Goal: Task Accomplishment & Management: Manage account settings

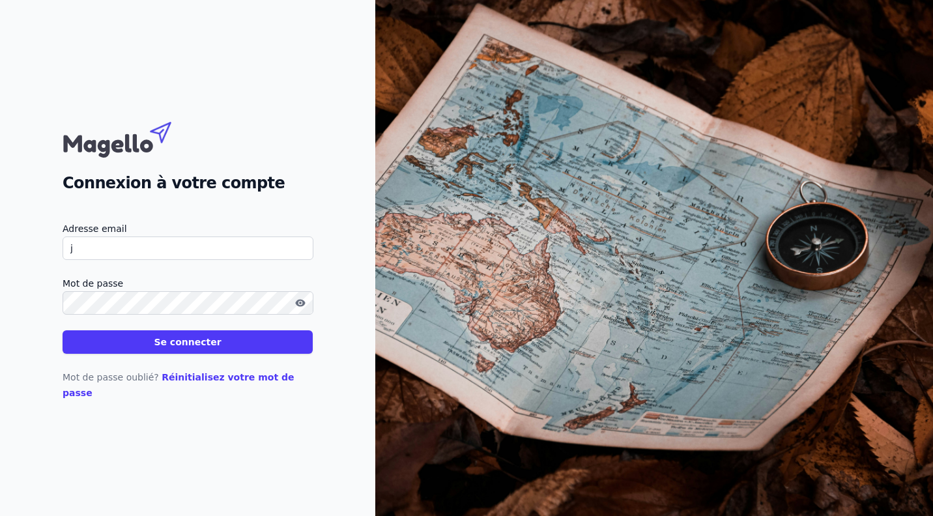
type input "[PERSON_NAME][EMAIL_ADDRESS][DOMAIN_NAME]"
click at [178, 354] on button "Se connecter" at bounding box center [188, 341] width 250 height 23
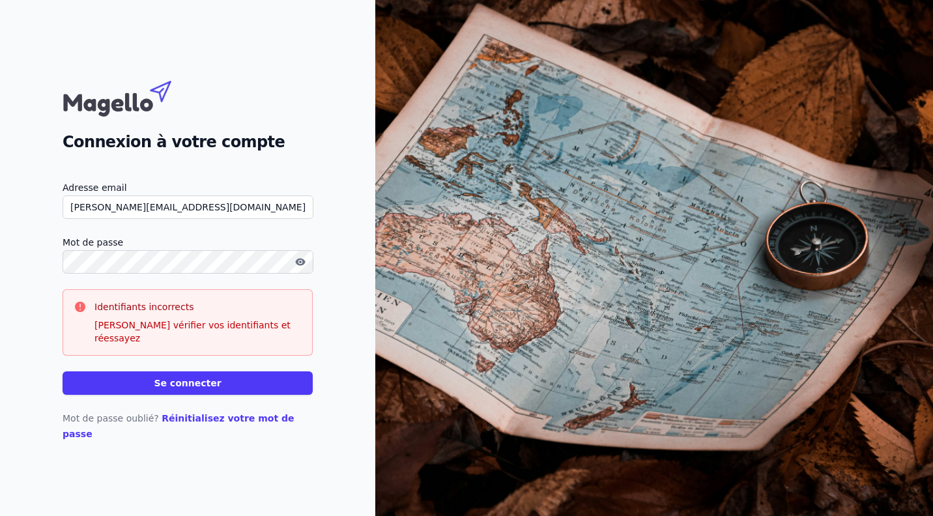
click at [299, 267] on icon "button" at bounding box center [300, 262] width 10 height 10
click at [187, 386] on button "Se connecter" at bounding box center [188, 382] width 250 height 23
click at [217, 341] on p "[PERSON_NAME] vérifier vos identifiants et réessayez" at bounding box center [197, 332] width 207 height 26
click at [189, 421] on link "Réinitialisez votre mot de passe" at bounding box center [179, 426] width 232 height 26
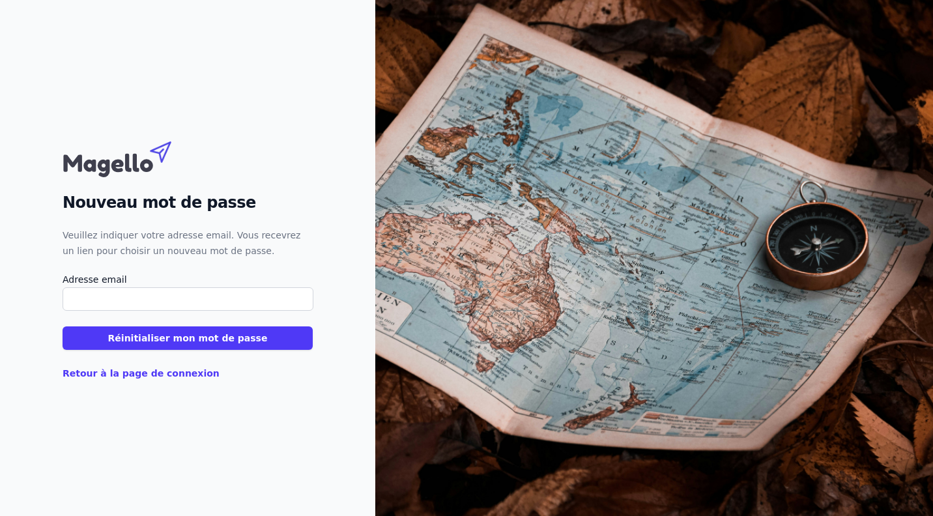
click at [192, 339] on button "Réinitialiser mon mot de passe" at bounding box center [188, 337] width 250 height 23
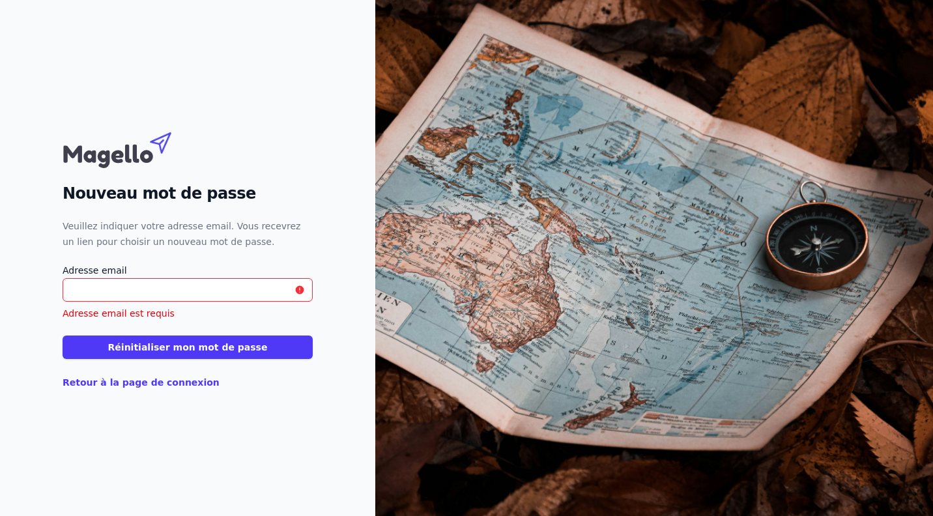
click at [96, 284] on input "Adresse email" at bounding box center [188, 289] width 250 height 23
type input "[PERSON_NAME][EMAIL_ADDRESS][DOMAIN_NAME]"
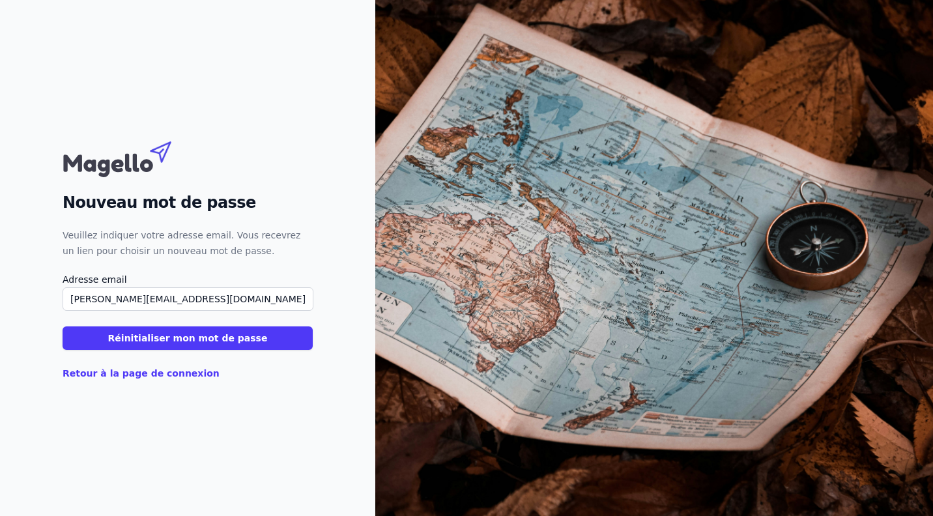
click at [126, 342] on button "Réinitialiser mon mot de passe" at bounding box center [188, 337] width 250 height 23
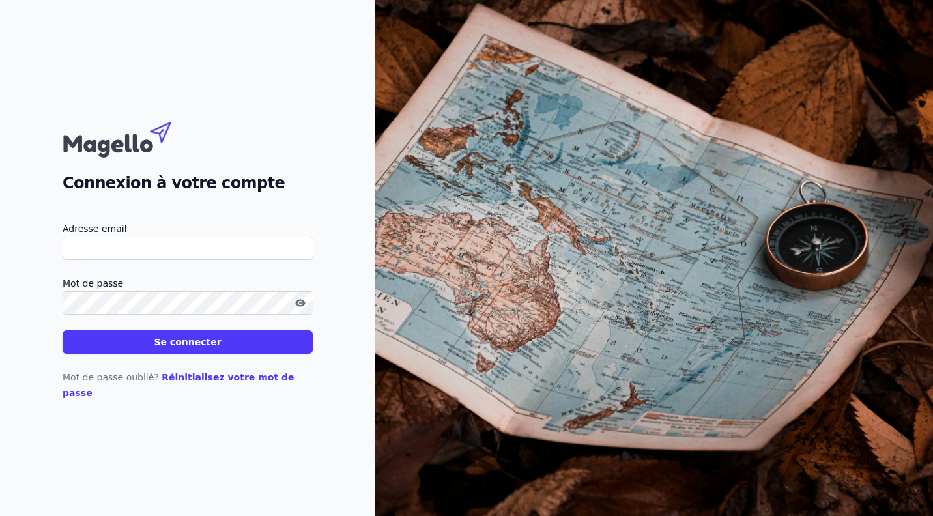
type input "[PERSON_NAME][EMAIL_ADDRESS][DOMAIN_NAME]"
click at [193, 352] on button "Se connecter" at bounding box center [188, 341] width 250 height 23
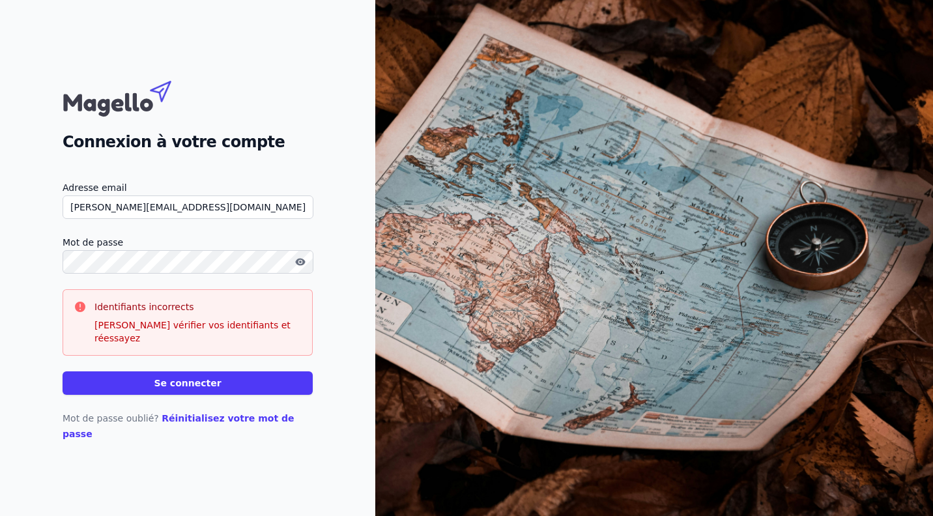
click at [298, 265] on icon "button" at bounding box center [300, 261] width 10 height 7
click at [297, 266] on icon "button" at bounding box center [298, 263] width 7 height 6
click at [186, 389] on button "Se connecter" at bounding box center [188, 382] width 250 height 23
click at [186, 383] on button "Se connecter" at bounding box center [188, 382] width 250 height 23
click at [186, 382] on button "Se connecter" at bounding box center [188, 382] width 250 height 23
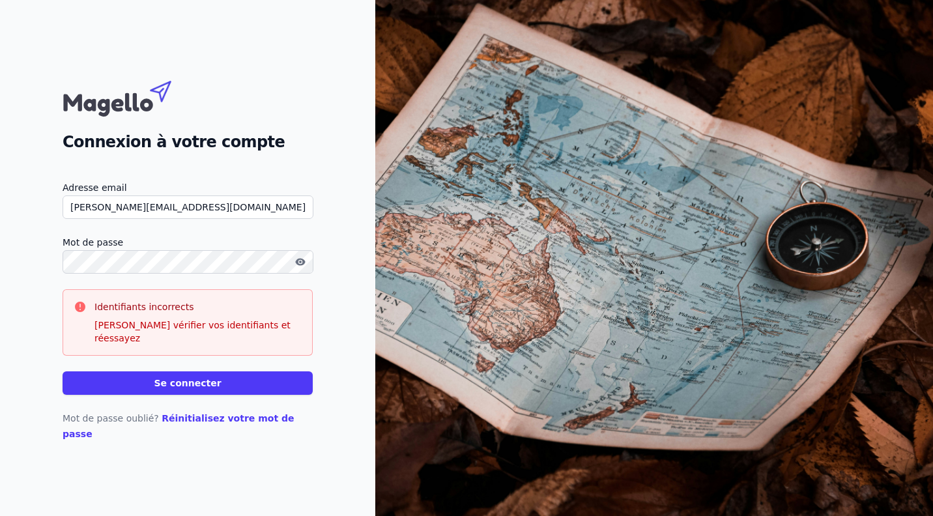
click at [186, 380] on button "Se connecter" at bounding box center [188, 382] width 250 height 23
click at [302, 267] on icon "button" at bounding box center [300, 262] width 10 height 10
click at [192, 387] on button "Se connecter" at bounding box center [188, 382] width 250 height 23
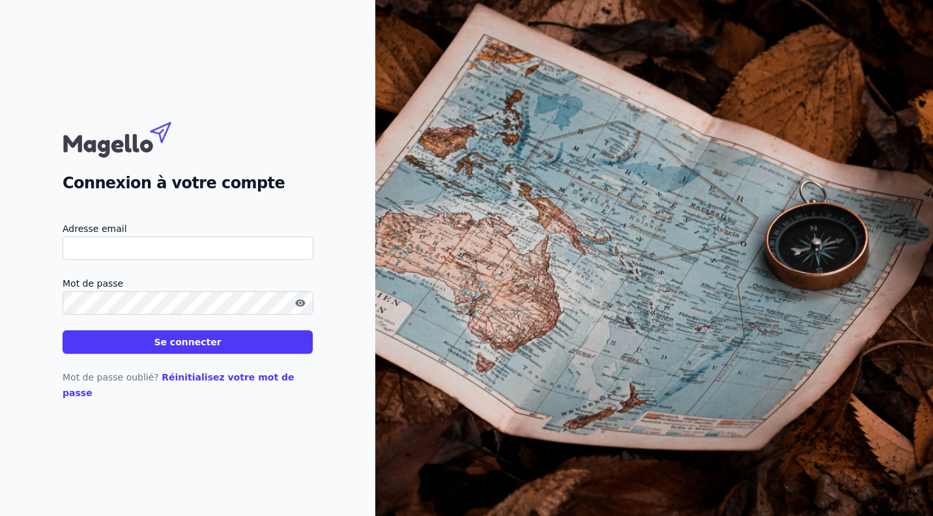
type input "[PERSON_NAME][EMAIL_ADDRESS][DOMAIN_NAME]"
click at [173, 350] on button "Se connecter" at bounding box center [188, 341] width 250 height 23
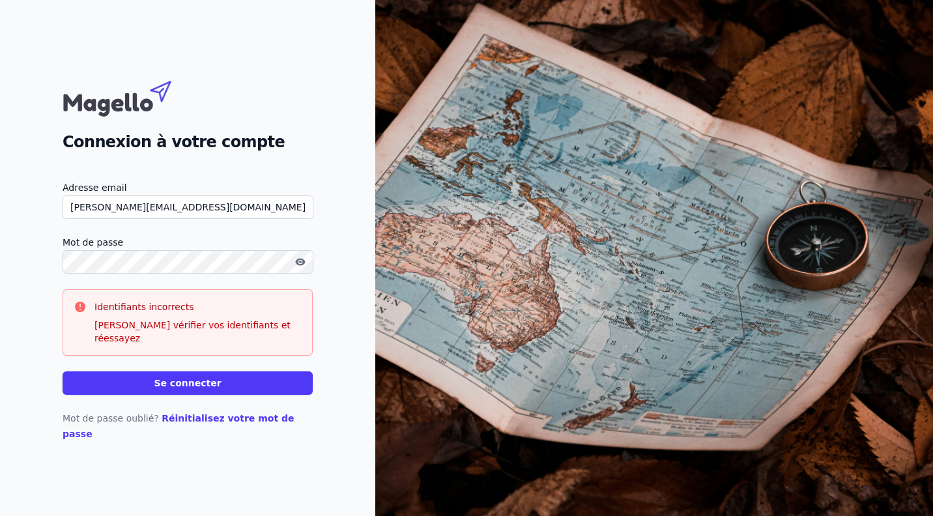
click at [302, 270] on button "button" at bounding box center [300, 262] width 21 height 16
click at [182, 384] on button "Se connecter" at bounding box center [188, 382] width 250 height 23
click at [296, 267] on icon "button" at bounding box center [300, 262] width 10 height 10
